Goal: Task Accomplishment & Management: Use online tool/utility

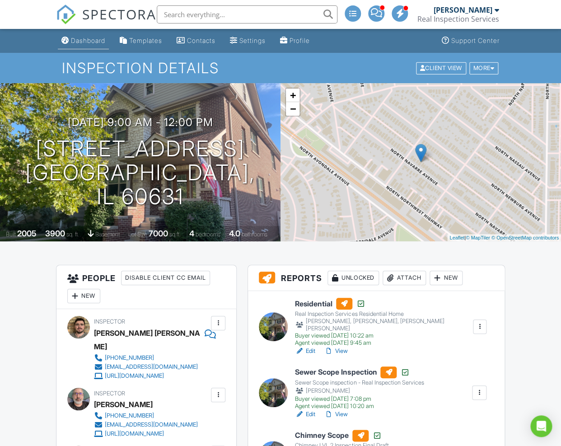
click at [92, 43] on div "Dashboard" at bounding box center [88, 41] width 34 height 8
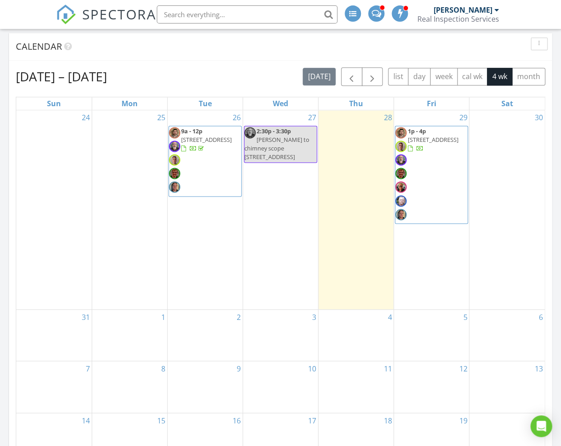
scroll to position [344, 0]
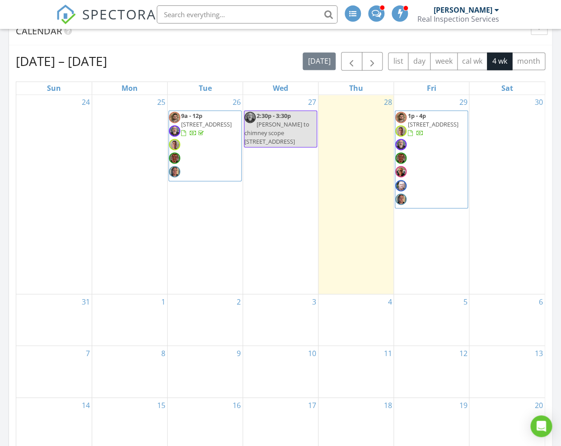
click at [440, 124] on span "[STREET_ADDRESS]" at bounding box center [432, 124] width 51 height 8
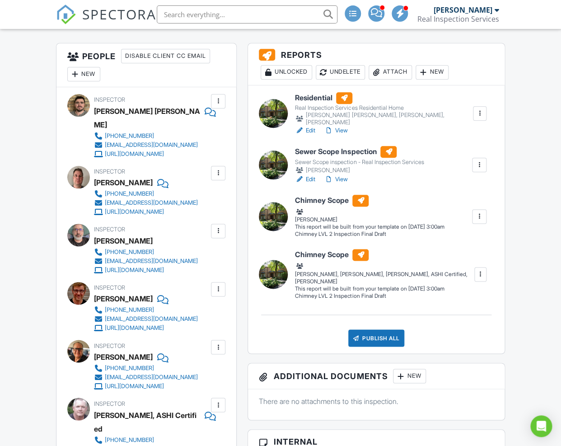
scroll to position [223, 0]
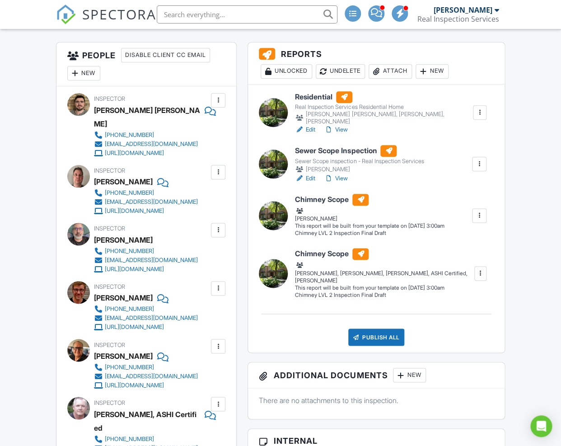
click at [478, 269] on div at bounding box center [480, 273] width 9 height 9
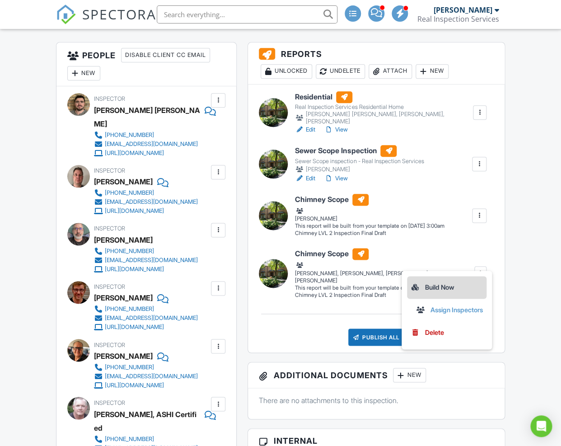
click at [444, 282] on div "Build Now" at bounding box center [447, 287] width 72 height 11
